Goal: Navigation & Orientation: Find specific page/section

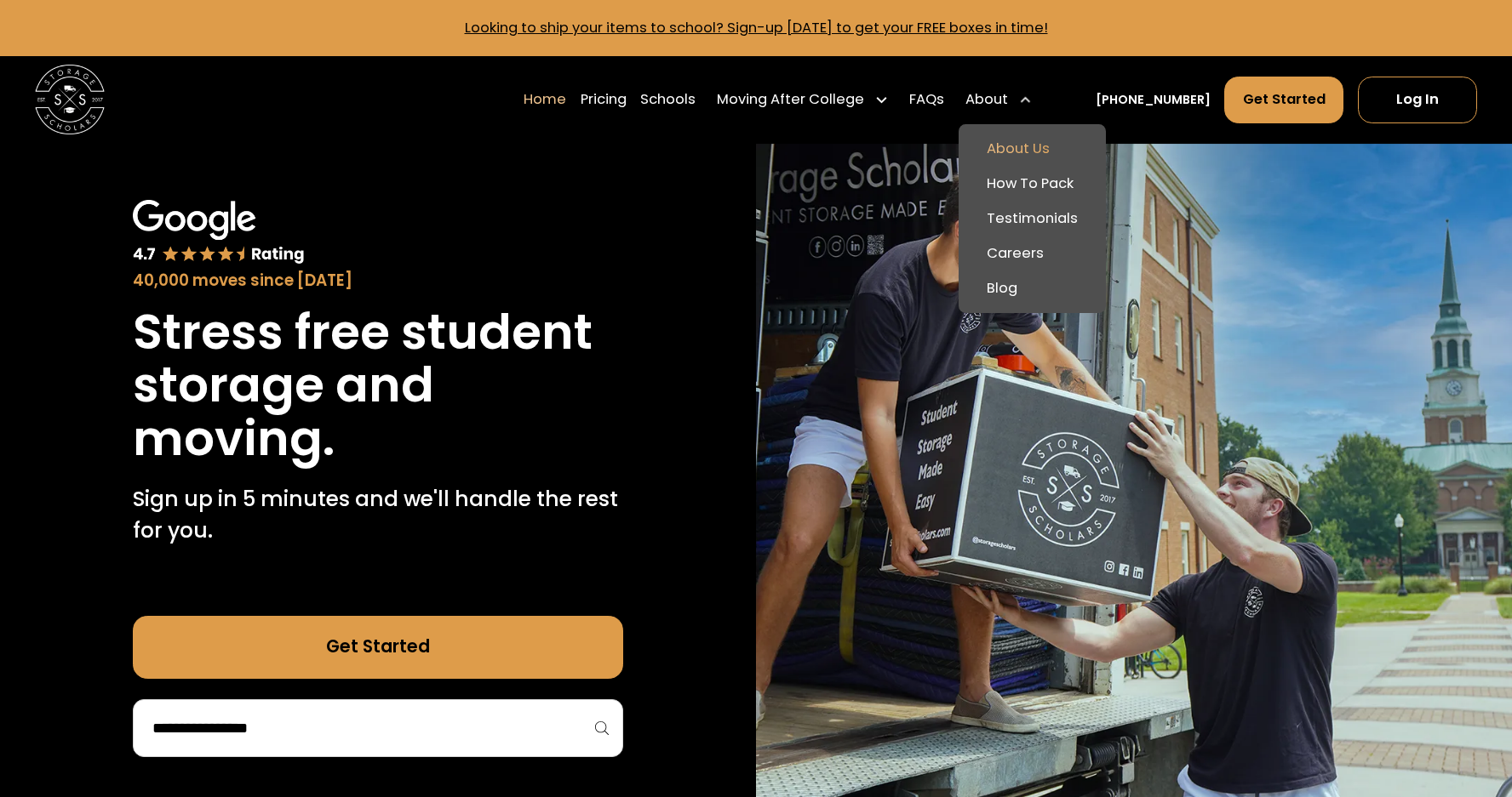
click at [1057, 145] on link "About Us" at bounding box center [1032, 148] width 133 height 35
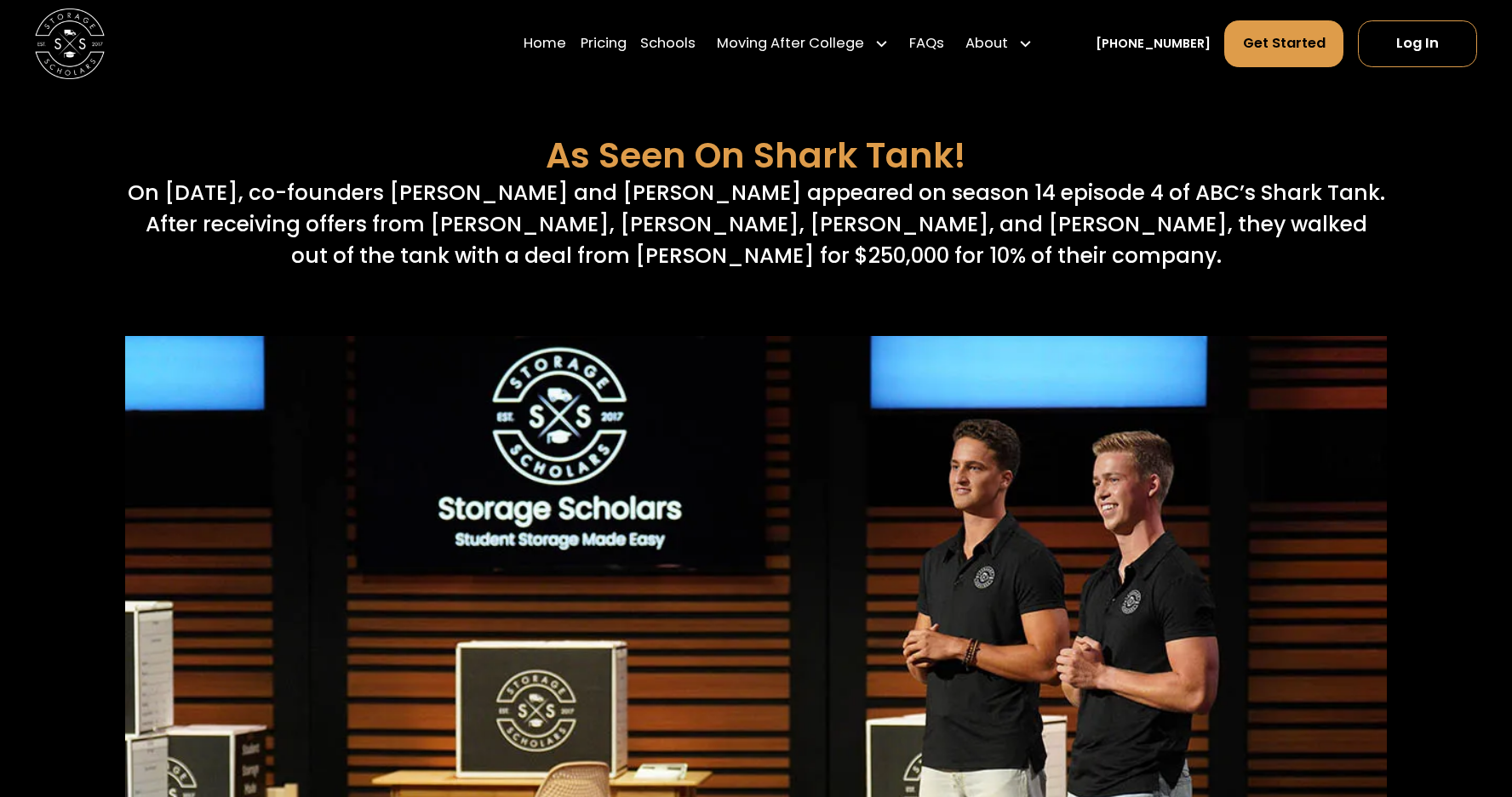
scroll to position [6907, 0]
